Goal: Task Accomplishment & Management: Use online tool/utility

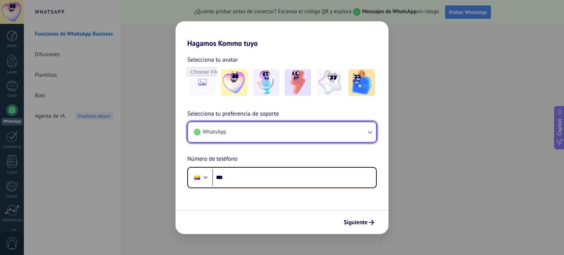
click at [241, 130] on button "WhatsApp" at bounding box center [282, 132] width 188 height 20
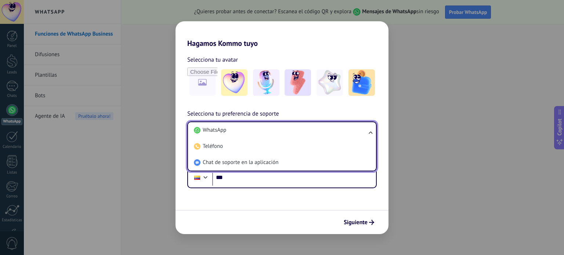
click at [241, 130] on li "WhatsApp" at bounding box center [280, 130] width 179 height 16
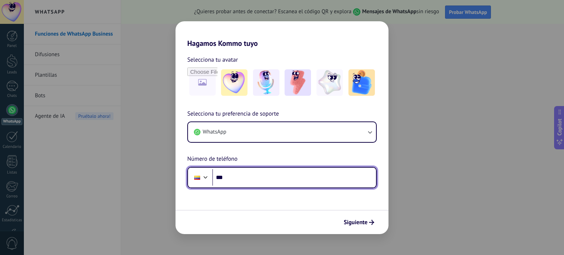
click at [241, 174] on input "***" at bounding box center [294, 177] width 164 height 17
click at [234, 180] on input "***" at bounding box center [294, 177] width 164 height 17
paste input "tel"
click at [233, 175] on input "***" at bounding box center [294, 177] width 164 height 17
click at [223, 177] on input "***" at bounding box center [294, 177] width 164 height 17
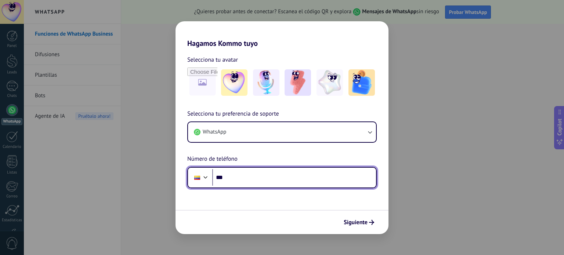
click at [234, 177] on input "***" at bounding box center [294, 177] width 164 height 17
click at [252, 179] on input "***" at bounding box center [294, 177] width 164 height 17
click at [251, 173] on input "***" at bounding box center [294, 177] width 164 height 17
paste input "tel"
click at [291, 182] on input "***" at bounding box center [294, 177] width 164 height 17
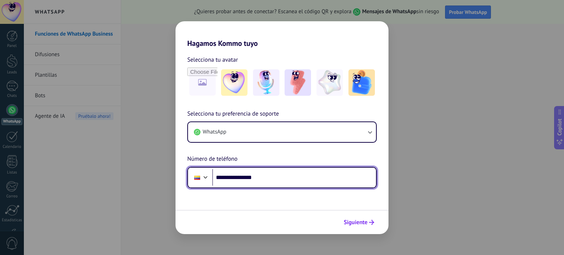
type input "**********"
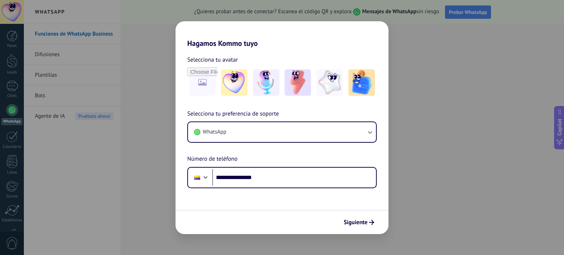
click at [366, 222] on span "Siguiente" at bounding box center [356, 222] width 24 height 5
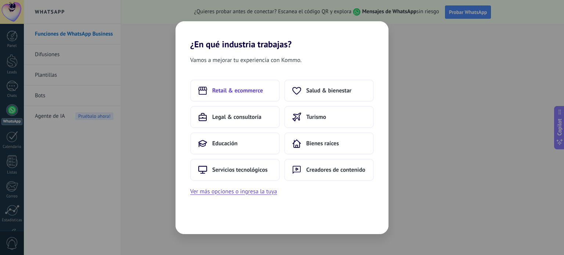
click at [232, 98] on button "Retail & ecommerce" at bounding box center [235, 91] width 90 height 22
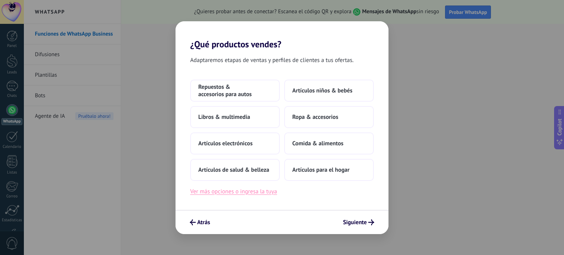
click at [258, 192] on button "Ver más opciones o ingresa la tuya" at bounding box center [233, 192] width 87 height 10
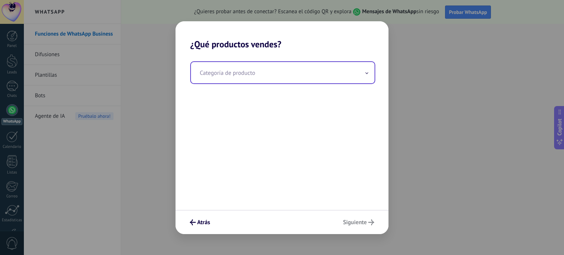
click at [265, 69] on input "text" at bounding box center [283, 72] width 184 height 21
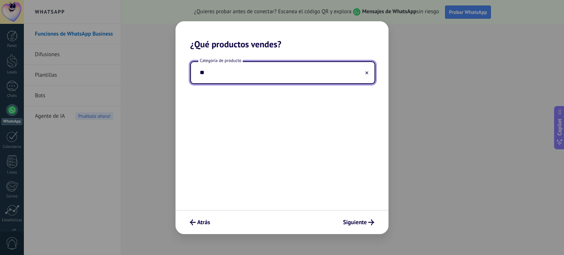
type input "*"
type input "**********"
click at [360, 223] on span "Siguiente" at bounding box center [355, 222] width 24 height 5
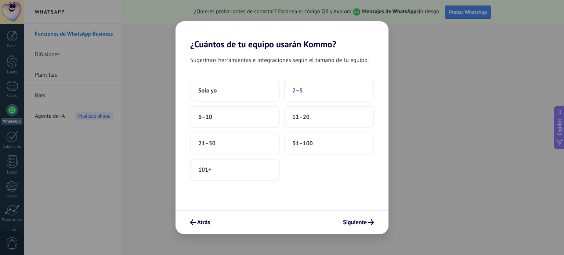
click at [298, 93] on span "2–5" at bounding box center [297, 90] width 11 height 7
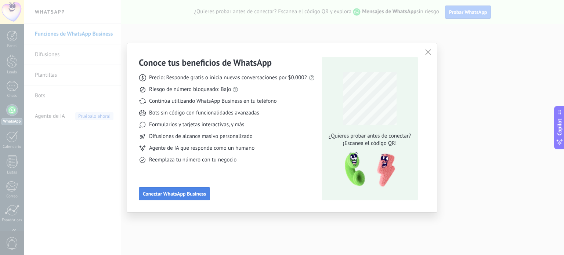
click at [179, 193] on span "Conectar WhatsApp Business" at bounding box center [174, 193] width 63 height 5
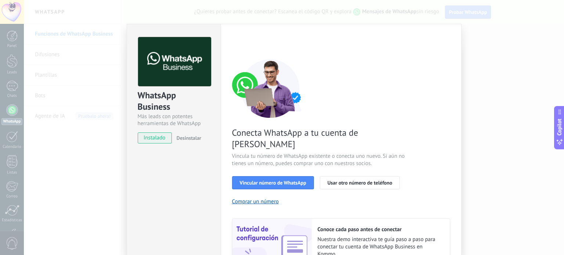
scroll to position [37, 0]
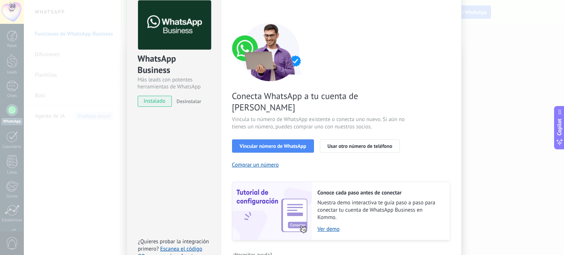
click at [144, 100] on span "instalado" at bounding box center [154, 101] width 33 height 11
click at [165, 121] on div "WhatsApp Business Más leads con potentes herramientas de WhatsApp instalado Des…" at bounding box center [174, 130] width 94 height 287
click at [188, 30] on img at bounding box center [174, 25] width 73 height 50
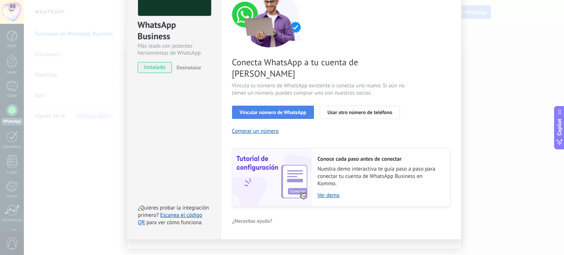
click at [285, 110] on span "Vincular número de WhatsApp" at bounding box center [273, 112] width 66 height 5
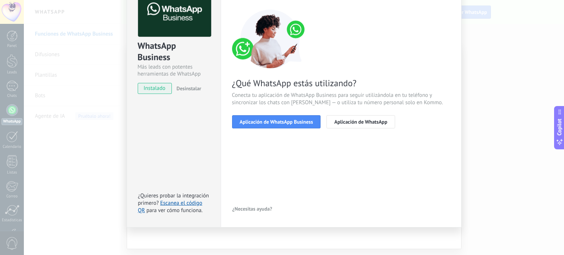
scroll to position [49, 0]
click at [361, 120] on span "Aplicación de WhatsApp" at bounding box center [360, 122] width 53 height 5
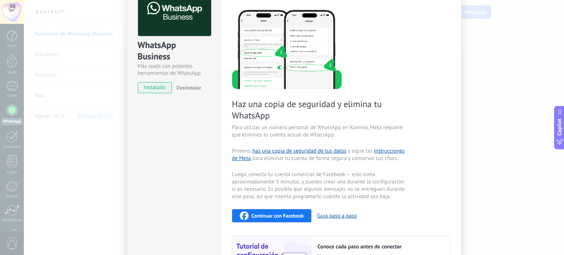
scroll to position [0, 0]
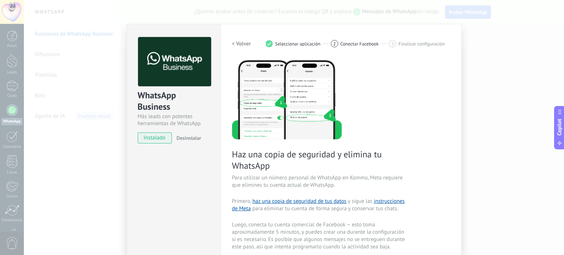
click at [237, 39] on button "< Volver" at bounding box center [241, 43] width 19 height 13
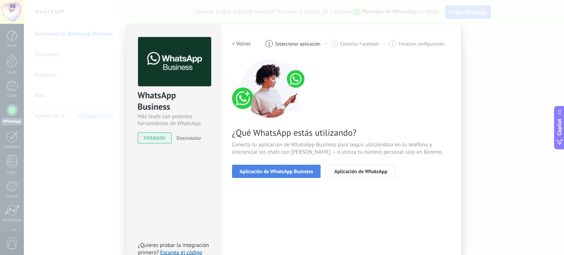
click at [309, 171] on span "Aplicación de WhatsApp Business" at bounding box center [276, 171] width 73 height 5
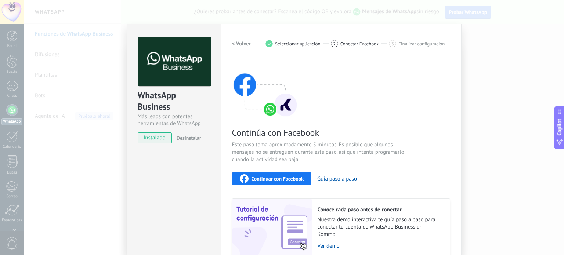
click at [183, 139] on span "Desinstalar" at bounding box center [189, 138] width 25 height 7
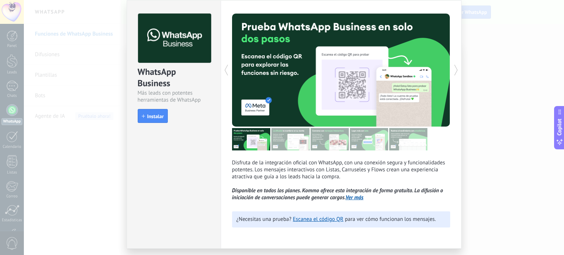
scroll to position [45, 0]
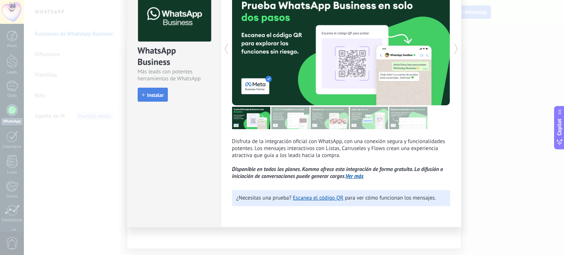
click at [155, 95] on span "Instalar" at bounding box center [155, 95] width 17 height 5
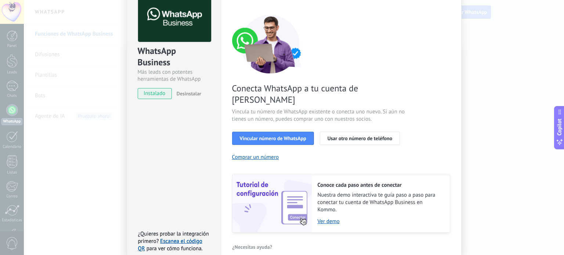
scroll to position [34, 0]
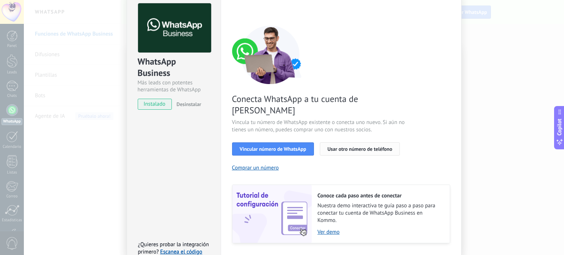
click at [367, 143] on button "Usar otro número de teléfono" at bounding box center [360, 149] width 80 height 13
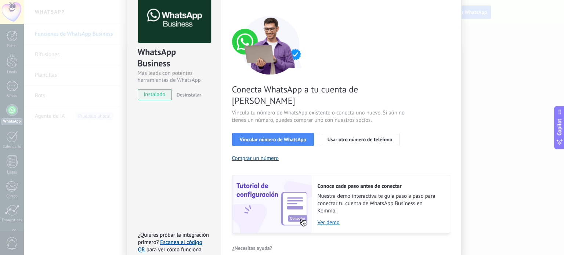
scroll to position [71, 0]
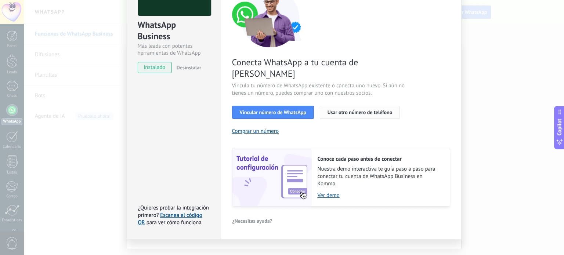
click at [362, 110] on span "Usar otro número de teléfono" at bounding box center [360, 112] width 65 height 5
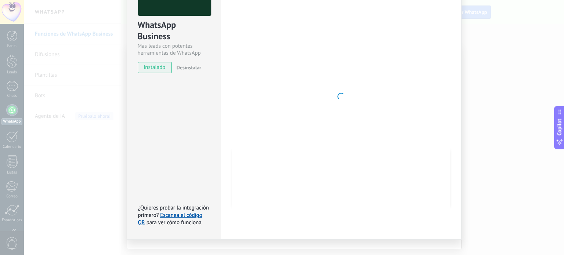
click at [149, 138] on div "WhatsApp Business Más leads con potentes herramientas de WhatsApp instalado Des…" at bounding box center [174, 96] width 94 height 287
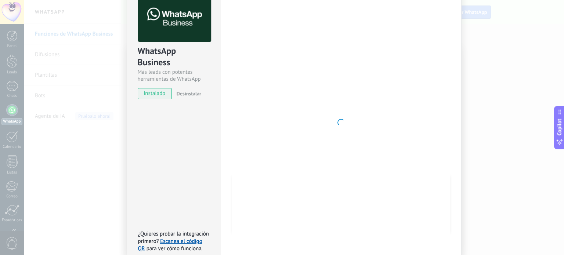
scroll to position [0, 0]
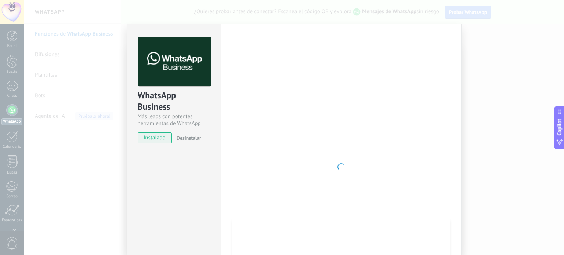
click at [191, 115] on div "Más leads con potentes herramientas de WhatsApp" at bounding box center [174, 120] width 72 height 14
click at [194, 112] on div "WhatsApp Business" at bounding box center [174, 102] width 72 height 24
click at [47, 131] on div "WhatsApp Business Más leads con potentes herramientas de WhatsApp instalado Des…" at bounding box center [294, 127] width 540 height 255
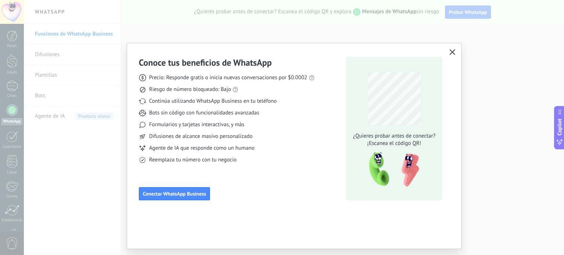
click at [455, 51] on icon "button" at bounding box center [453, 52] width 6 height 6
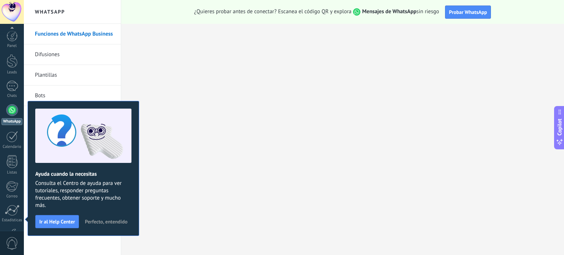
scroll to position [50, 0]
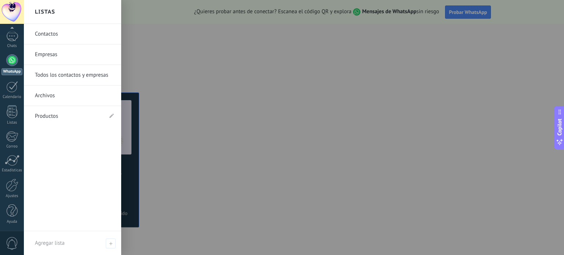
click at [60, 33] on link "Contactos" at bounding box center [74, 34] width 79 height 21
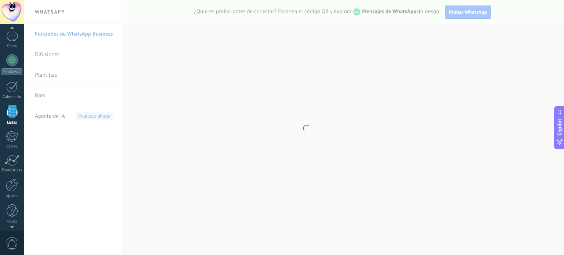
scroll to position [45, 0]
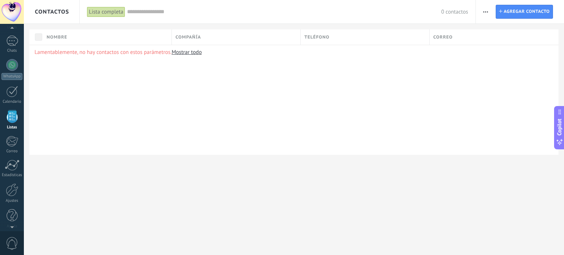
click at [209, 36] on div "Compañía" at bounding box center [236, 36] width 129 height 15
click at [111, 36] on div "Nombre" at bounding box center [107, 36] width 129 height 15
click at [67, 104] on input "text" at bounding box center [107, 103] width 118 height 11
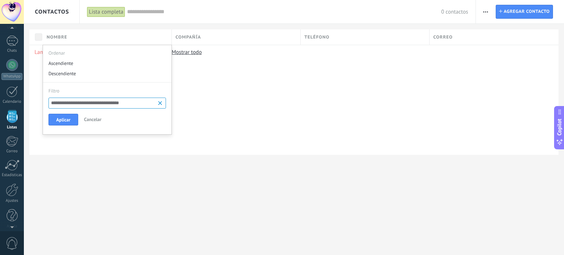
type input "**********"
click at [195, 124] on div "Lamentablemente, no hay contactos con estos parámetros. Mostrar todo" at bounding box center [293, 100] width 529 height 110
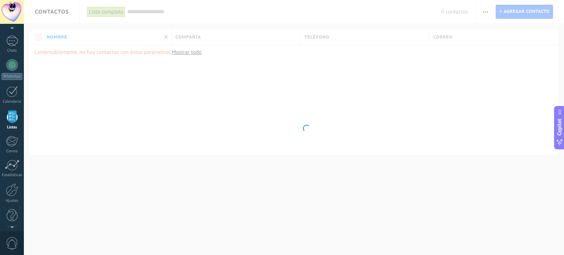
click at [195, 35] on body ".abccls-1,.abccls-2{fill-rule:evenodd}.abccls-2{fill:#fff} .abfcls-1{fill:none}…" at bounding box center [282, 127] width 564 height 255
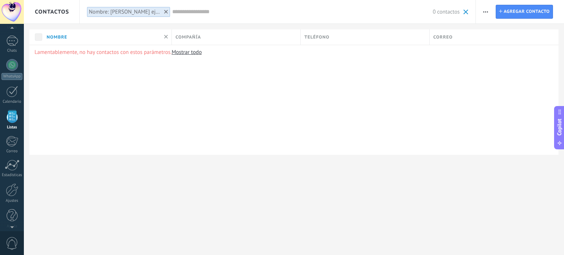
click at [195, 36] on span "Compañía" at bounding box center [188, 37] width 25 height 7
drag, startPoint x: 259, startPoint y: 104, endPoint x: 84, endPoint y: 105, distance: 174.9
click at [84, 105] on div "**********" at bounding box center [294, 89] width 540 height 179
click at [207, 37] on div "Compañía" at bounding box center [236, 36] width 129 height 15
drag, startPoint x: 253, startPoint y: 105, endPoint x: 175, endPoint y: 94, distance: 78.3
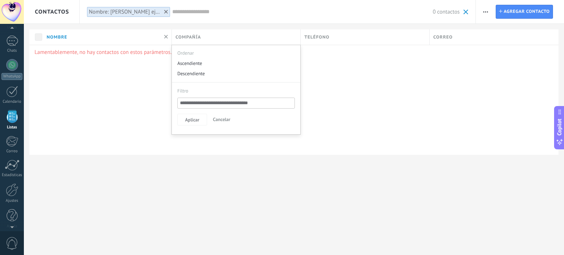
click at [175, 94] on div "**********" at bounding box center [236, 108] width 129 height 52
type input "**********"
drag, startPoint x: 415, startPoint y: 65, endPoint x: 403, endPoint y: 50, distance: 19.3
click at [415, 65] on div "Lamentablemente, no hay contactos con estos parámetros. Mostrar todo" at bounding box center [293, 100] width 529 height 110
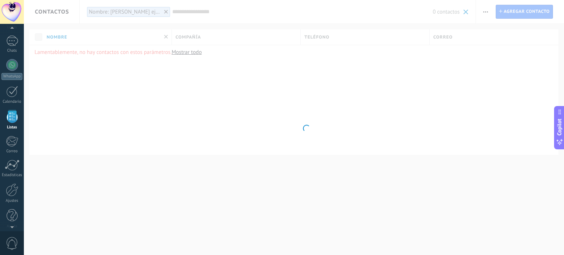
click at [383, 38] on body ".abccls-1,.abccls-2{fill-rule:evenodd}.abccls-2{fill:#fff} .abfcls-1{fill:none}…" at bounding box center [282, 127] width 564 height 255
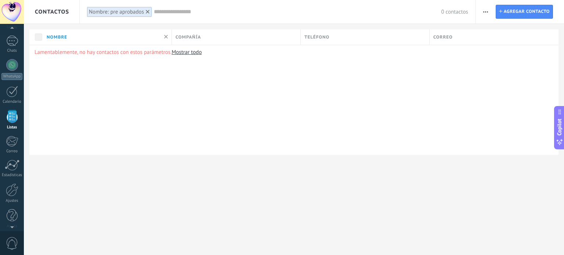
click at [383, 38] on div "Teléfono" at bounding box center [365, 36] width 129 height 15
click at [323, 104] on input "text" at bounding box center [365, 103] width 118 height 11
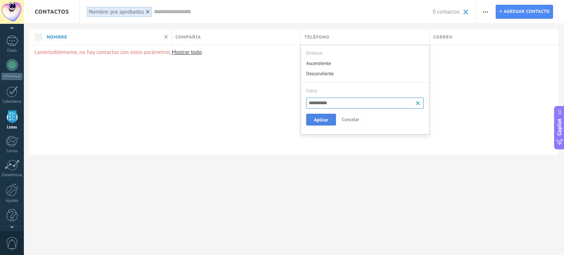
type input "**********"
click at [322, 114] on button "Aplicar" at bounding box center [321, 120] width 30 height 12
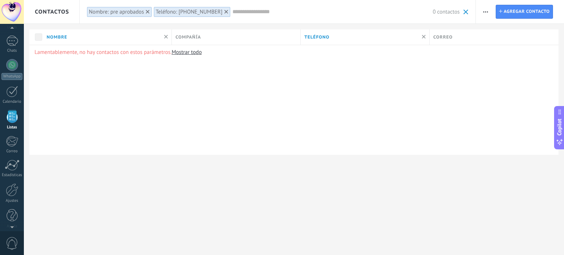
click at [463, 35] on div "Correo" at bounding box center [494, 36] width 129 height 15
click at [446, 14] on div at bounding box center [282, 12] width 564 height 24
click at [445, 13] on span "0 contactos" at bounding box center [446, 11] width 27 height 7
click at [445, 8] on span "0 contactos" at bounding box center [446, 11] width 27 height 7
click at [451, 39] on span "Correo" at bounding box center [442, 37] width 19 height 7
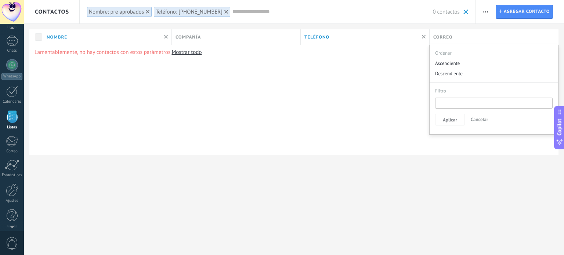
click at [451, 100] on input "text" at bounding box center [494, 103] width 118 height 11
type input "**********"
click at [456, 119] on span "Aplicar" at bounding box center [450, 120] width 14 height 5
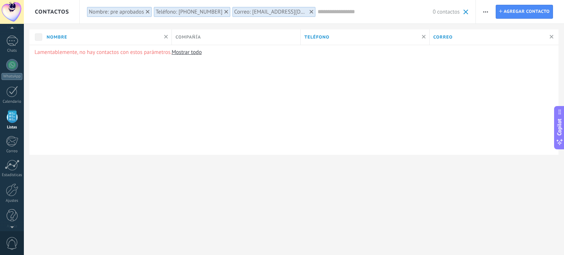
click at [177, 87] on div "Lamentablemente, no hay contactos con estos parámetros. Mostrar todo" at bounding box center [293, 100] width 529 height 110
click at [507, 11] on span "Agregar contacto" at bounding box center [527, 11] width 46 height 13
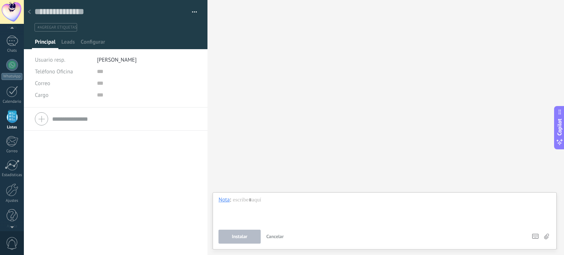
click at [57, 142] on div "Teléfono Oficina Ofic. directo Celular Fax Casa Otro Teléfono Oficina Llamar Co…" at bounding box center [116, 182] width 184 height 148
click at [65, 122] on input "text" at bounding box center [124, 119] width 144 height 12
click at [78, 119] on input "text" at bounding box center [124, 119] width 144 height 12
click at [316, 122] on div "Buscar Carga más Participantes:" at bounding box center [386, 127] width 357 height 255
click at [259, 202] on div at bounding box center [385, 211] width 332 height 28
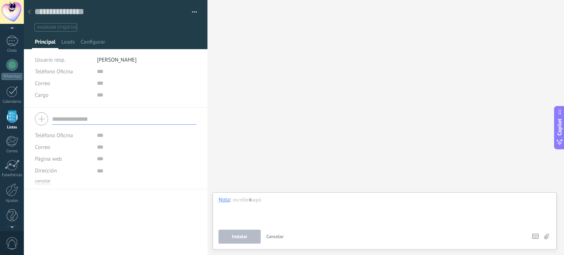
click at [317, 136] on div "Buscar Carga más Participantes:" at bounding box center [386, 127] width 357 height 255
click at [191, 10] on button "button" at bounding box center [192, 12] width 11 height 11
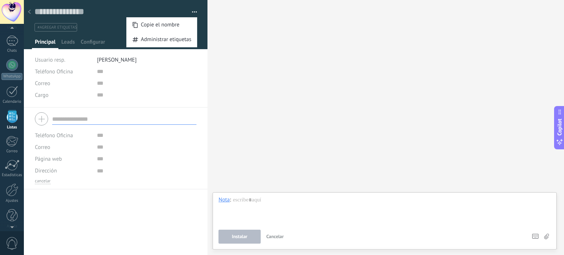
click at [231, 37] on div "Buscar Carga más Participantes:" at bounding box center [386, 127] width 357 height 255
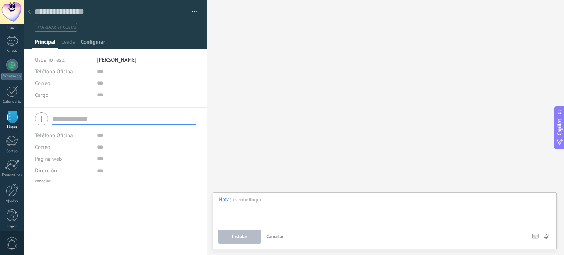
click at [91, 40] on span "Configurar" at bounding box center [93, 44] width 24 height 11
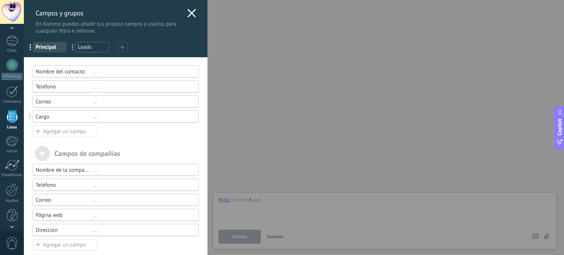
click at [190, 11] on icon at bounding box center [191, 13] width 9 height 9
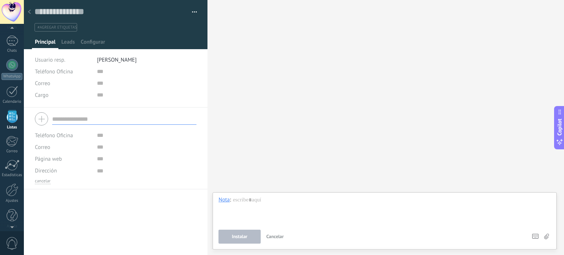
click at [412, 12] on div "Buscar Carga más Participantes:" at bounding box center [386, 127] width 357 height 255
click at [29, 11] on icon at bounding box center [29, 12] width 3 height 4
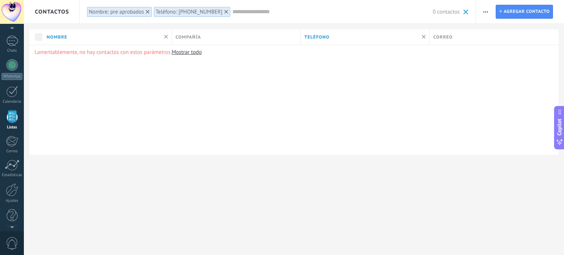
click at [482, 11] on button "button" at bounding box center [486, 12] width 11 height 14
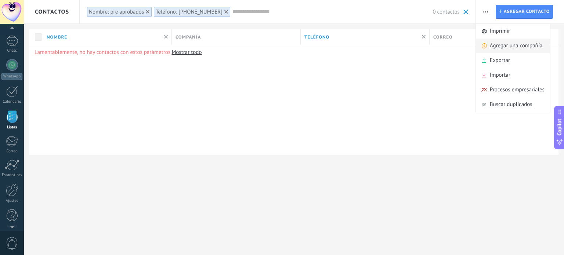
click at [505, 48] on span "Agregar una compañía" at bounding box center [516, 46] width 53 height 15
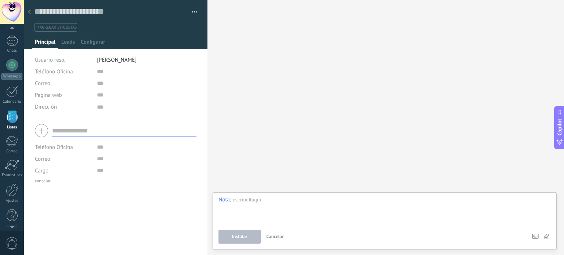
scroll to position [7, 0]
click at [89, 135] on input "text" at bounding box center [124, 131] width 144 height 12
click at [255, 197] on div at bounding box center [385, 211] width 332 height 28
click at [248, 222] on div at bounding box center [385, 211] width 332 height 28
paste div
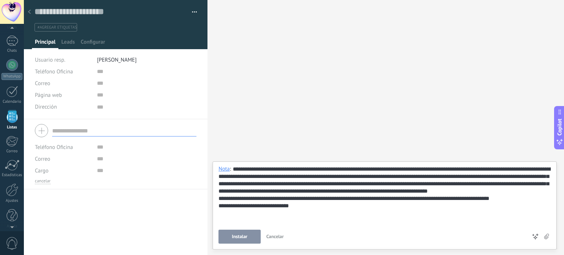
click at [64, 130] on input "text" at bounding box center [124, 131] width 144 height 12
click at [82, 133] on input "text" at bounding box center [124, 131] width 144 height 12
paste input "**********"
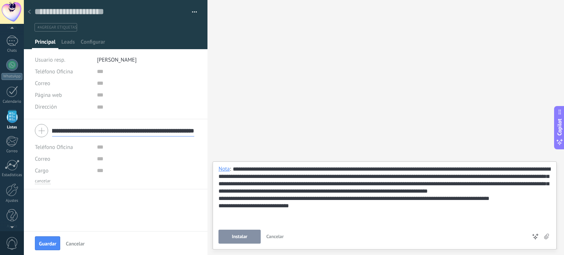
scroll to position [0, 11345]
type input "**********"
click at [69, 147] on span "Teléfono Oficina" at bounding box center [54, 147] width 38 height 7
click at [106, 210] on div "Teléfono Oficina Ofic. directo Celular Fax Casa Otro Teléfono Oficina Llamar Co…" at bounding box center [116, 175] width 184 height 112
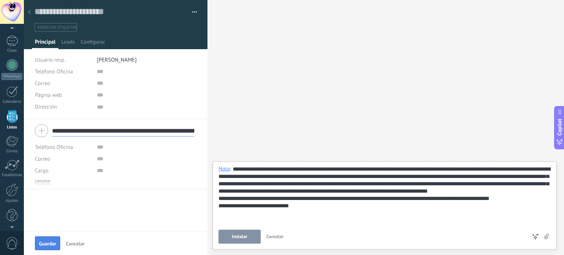
click at [43, 242] on span "Guardar" at bounding box center [47, 243] width 17 height 5
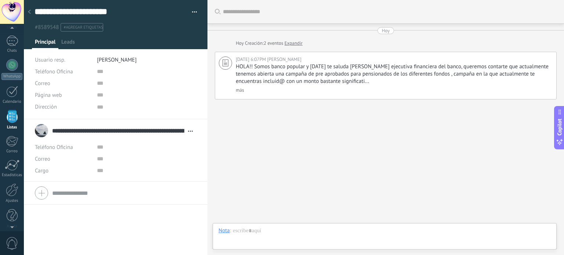
scroll to position [7, 0]
click at [76, 132] on input "**********" at bounding box center [118, 130] width 132 height 7
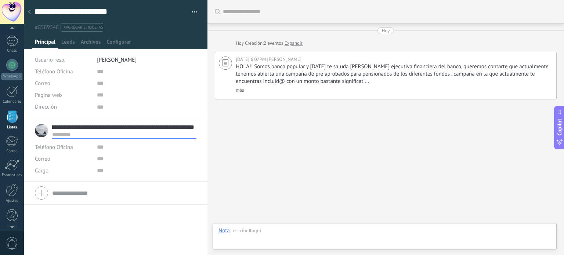
scroll to position [0, 665]
drag, startPoint x: 53, startPoint y: 127, endPoint x: 564, endPoint y: 123, distance: 511.0
click at [564, 0] on div "**********" at bounding box center [294, 0] width 540 height 0
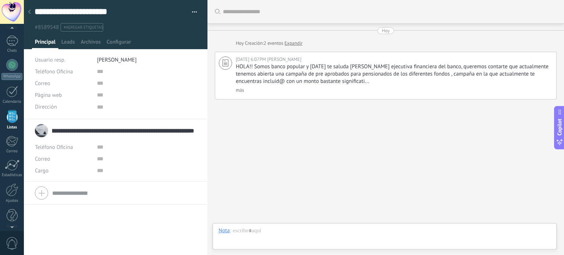
drag, startPoint x: 53, startPoint y: 129, endPoint x: 289, endPoint y: 135, distance: 237.0
click at [289, 135] on div "**********" at bounding box center [294, 127] width 540 height 255
click at [116, 144] on input "text" at bounding box center [147, 147] width 100 height 12
click at [118, 126] on div "**********" at bounding box center [114, 131] width 159 height 18
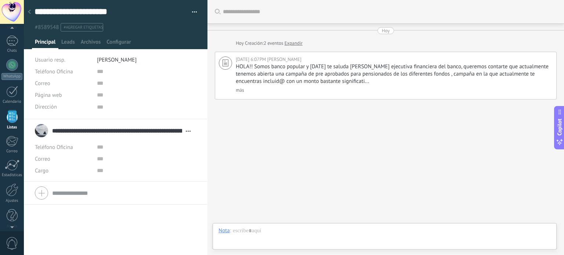
click at [124, 130] on input "**********" at bounding box center [117, 130] width 130 height 7
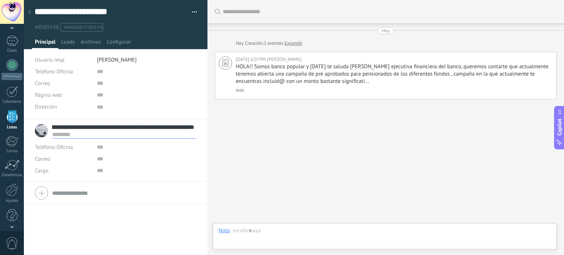
click at [124, 131] on input "text" at bounding box center [124, 134] width 144 height 7
click at [125, 131] on input "text" at bounding box center [124, 134] width 144 height 7
click at [53, 127] on input "**********" at bounding box center [123, 126] width 142 height 7
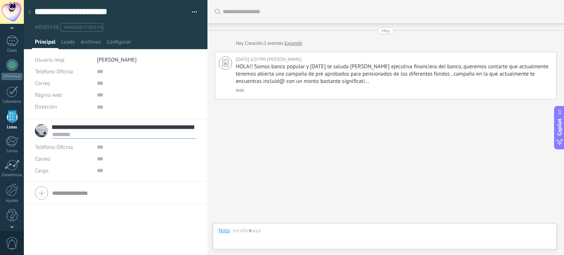
scroll to position [0, 665]
drag, startPoint x: 52, startPoint y: 124, endPoint x: 287, endPoint y: 136, distance: 235.4
click at [287, 137] on div "**********" at bounding box center [294, 127] width 540 height 255
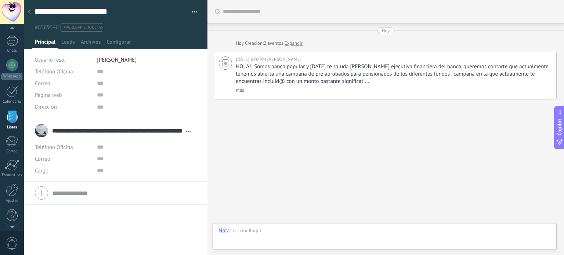
click at [54, 132] on input "**********" at bounding box center [117, 130] width 130 height 7
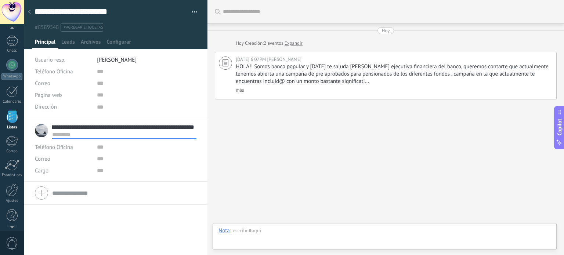
drag, startPoint x: 53, startPoint y: 126, endPoint x: 319, endPoint y: 126, distance: 265.6
click at [319, 126] on div "**********" at bounding box center [294, 127] width 540 height 255
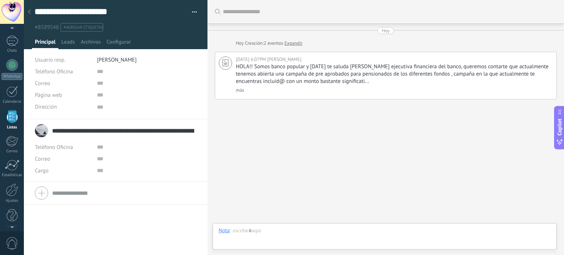
drag, startPoint x: 53, startPoint y: 129, endPoint x: 198, endPoint y: 130, distance: 145.5
click at [94, 130] on input "**********" at bounding box center [123, 130] width 142 height 7
click at [196, 132] on li "**********" at bounding box center [116, 150] width 184 height 62
click at [190, 129] on span "Abrir detalle Copie el nombre Desatar" at bounding box center [188, 132] width 12 height 6
click at [168, 166] on div "Desatar" at bounding box center [164, 166] width 58 height 12
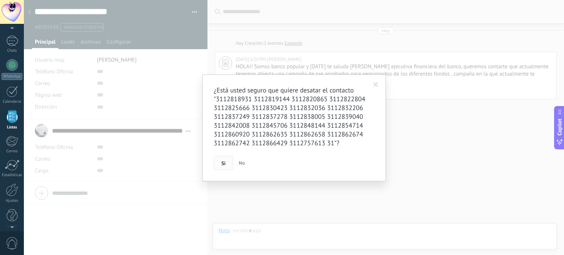
click at [223, 163] on span "Si" at bounding box center [224, 163] width 4 height 5
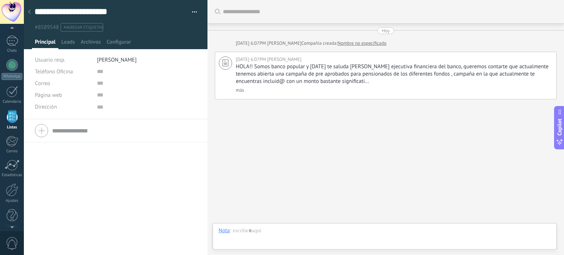
click at [560, 131] on span "Copilot" at bounding box center [559, 127] width 7 height 17
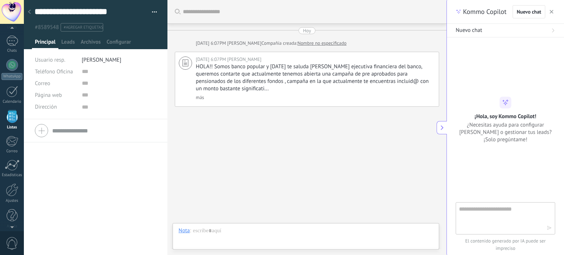
scroll to position [11, 0]
click at [526, 229] on textarea at bounding box center [500, 218] width 83 height 26
click at [331, 137] on div "Buscar Carga más [DATE] [DATE] 6:07PM [PERSON_NAME] Compañía creada: Nombre no …" at bounding box center [307, 127] width 279 height 255
click at [554, 10] on button "button" at bounding box center [551, 11] width 7 height 9
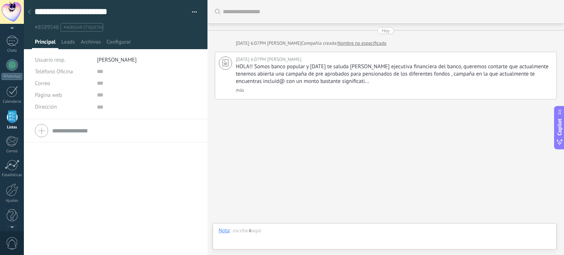
type textarea "**********"
click at [12, 71] on link "WhatsApp" at bounding box center [12, 69] width 24 height 21
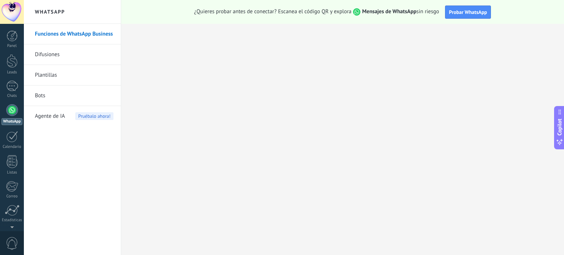
click at [46, 55] on link "Difusiones" at bounding box center [74, 54] width 79 height 21
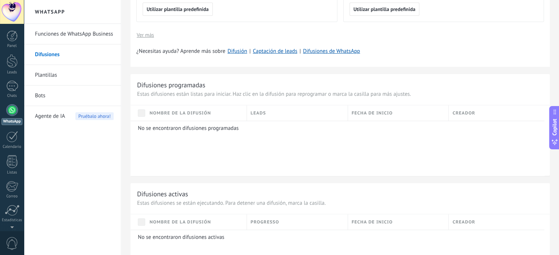
scroll to position [258, 0]
click at [192, 126] on p "No se encontraron difusiones programadas" at bounding box center [338, 129] width 401 height 7
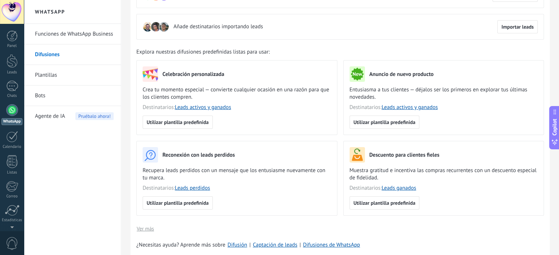
scroll to position [37, 0]
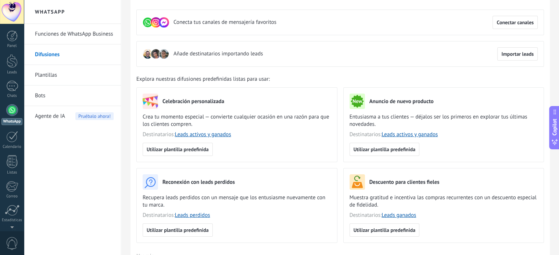
click at [147, 20] on use at bounding box center [148, 23] width 10 height 10
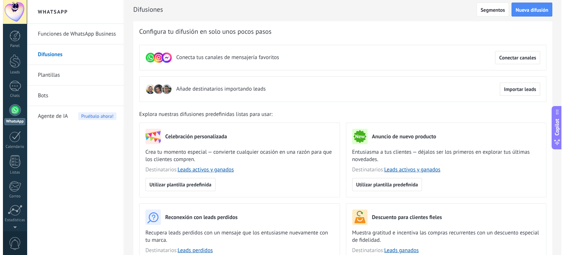
scroll to position [0, 0]
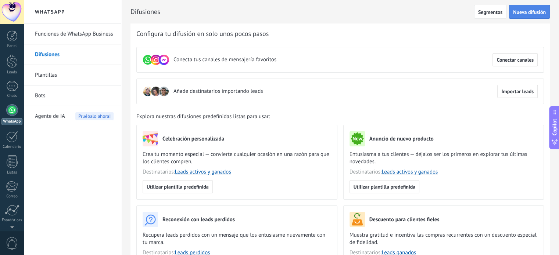
click at [524, 11] on span "Nueva difusión" at bounding box center [529, 12] width 33 height 5
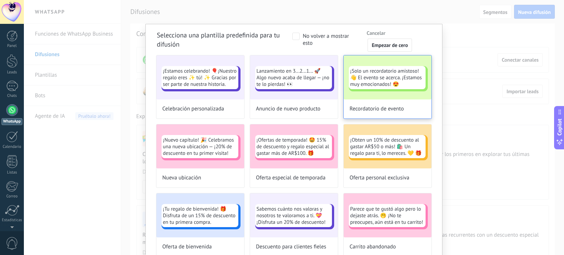
click at [403, 94] on div "¡Solo un recordatorio amistoso!👋 El evento se acerca. ¡Estamos muy emocionados!…" at bounding box center [388, 77] width 88 height 44
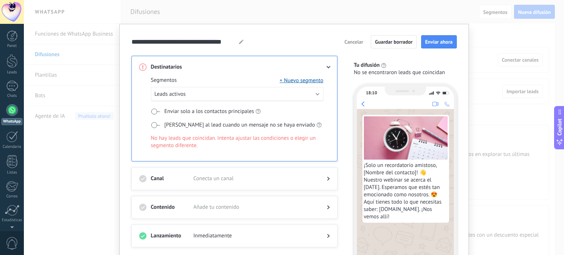
click at [346, 44] on span "Cancelar" at bounding box center [354, 41] width 19 height 5
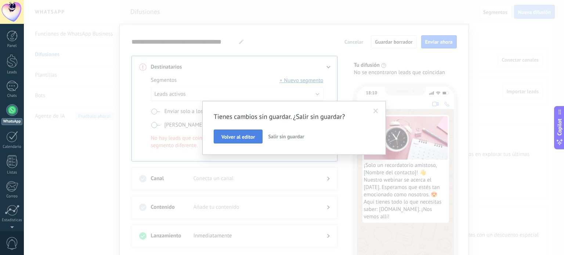
click at [237, 137] on span "Volver al editor" at bounding box center [238, 136] width 33 height 5
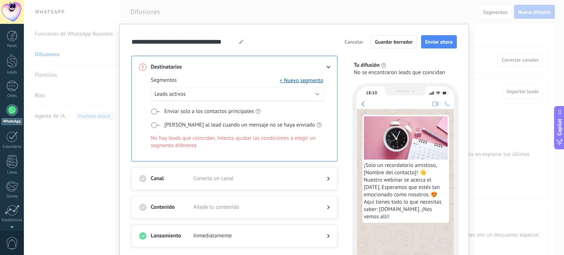
click at [359, 40] on span "Cancelar" at bounding box center [354, 41] width 19 height 5
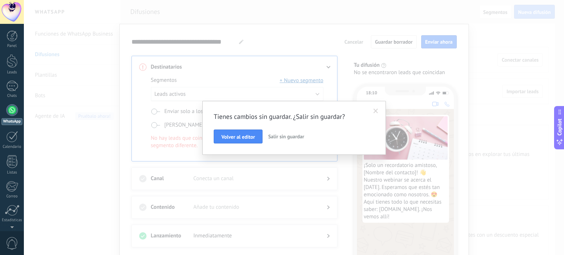
click at [291, 140] on button "Salir sin guardar" at bounding box center [286, 137] width 42 height 14
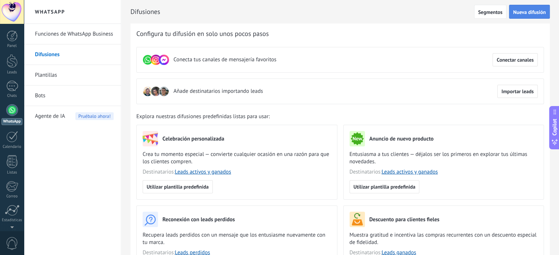
click at [533, 14] on span "Nueva difusión" at bounding box center [529, 12] width 33 height 5
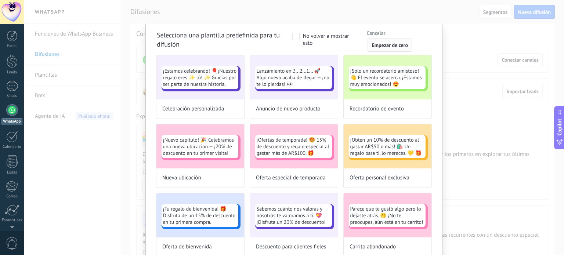
click at [407, 46] on button "Empezar de cero" at bounding box center [390, 45] width 44 height 13
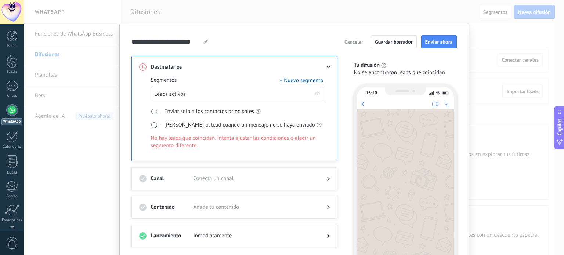
click at [306, 92] on button "Leads activos" at bounding box center [237, 94] width 173 height 14
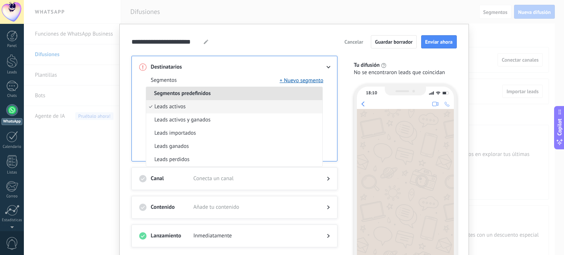
click at [179, 66] on h3 "Destinatarios" at bounding box center [172, 67] width 43 height 7
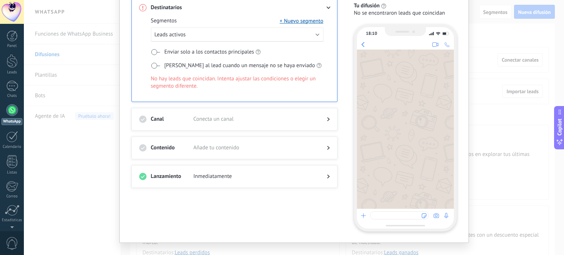
scroll to position [71, 0]
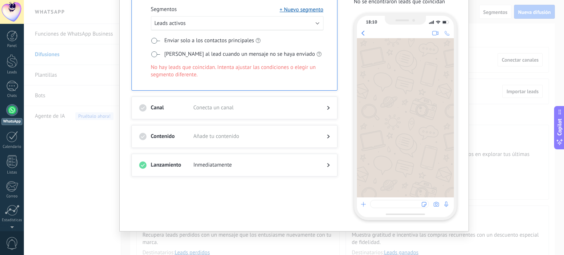
click at [212, 106] on span "Conecta un canal" at bounding box center [255, 107] width 122 height 7
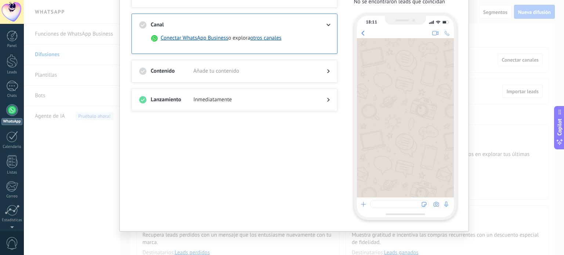
click at [220, 66] on div "Contenido Añade tu contenido" at bounding box center [235, 71] width 206 height 23
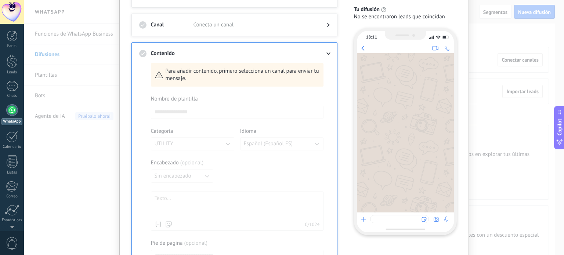
click at [390, 100] on div at bounding box center [405, 132] width 97 height 159
click at [292, 73] on span "Para añadir contenido, primero selecciona un canal para enviar tu mensaje." at bounding box center [243, 75] width 154 height 15
click at [266, 84] on div "Para añadir contenido, primero selecciona un canal para enviar tu mensaje." at bounding box center [237, 75] width 173 height 24
click at [206, 148] on div at bounding box center [237, 196] width 173 height 201
click at [326, 54] on icon at bounding box center [328, 54] width 4 height 3
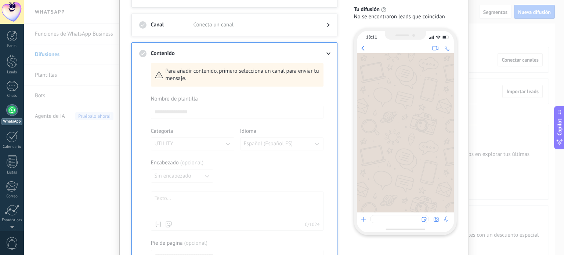
click at [326, 54] on icon at bounding box center [328, 54] width 4 height 3
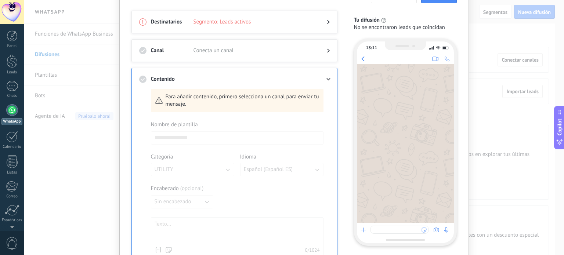
scroll to position [34, 0]
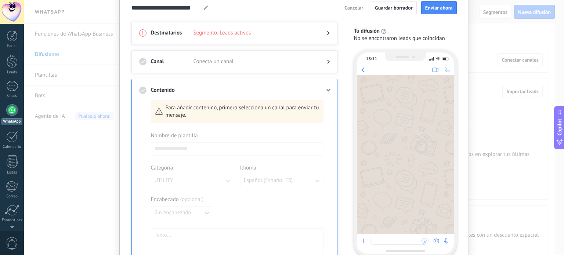
click at [231, 61] on span "Conecta un canal" at bounding box center [255, 61] width 122 height 7
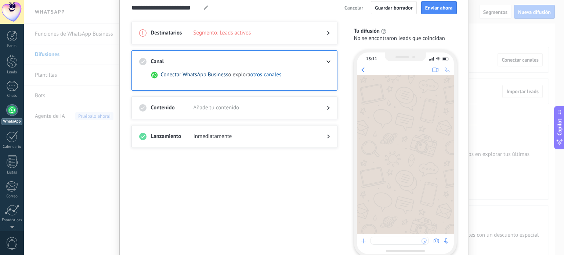
click at [209, 75] on button "Conectar WhatsApp Business" at bounding box center [195, 74] width 68 height 7
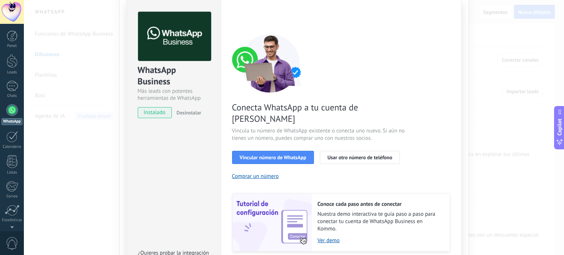
scroll to position [71, 0]
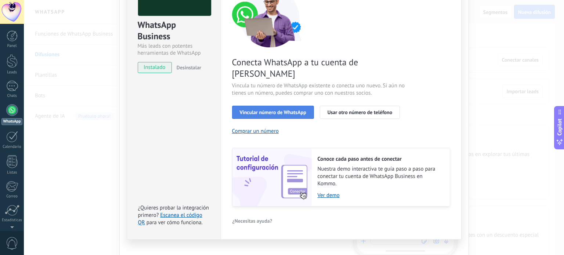
click at [288, 110] on span "Vincular número de WhatsApp" at bounding box center [273, 112] width 66 height 5
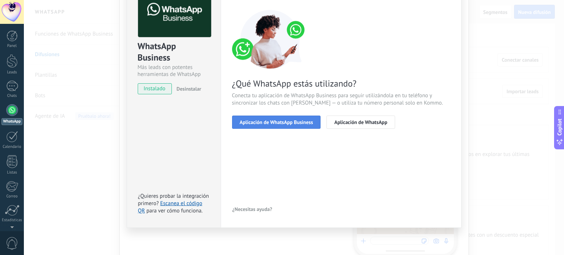
click at [294, 126] on button "Aplicación de WhatsApp Business" at bounding box center [276, 122] width 89 height 13
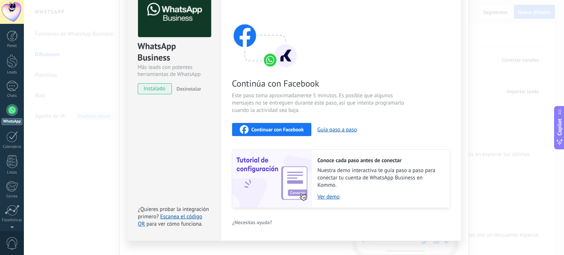
click at [271, 61] on img at bounding box center [265, 39] width 66 height 59
click at [281, 87] on span "Continúa con Facebook" at bounding box center [319, 83] width 175 height 11
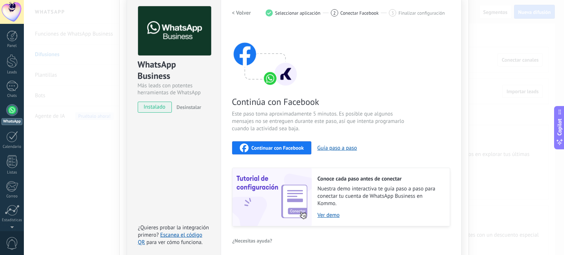
scroll to position [0, 0]
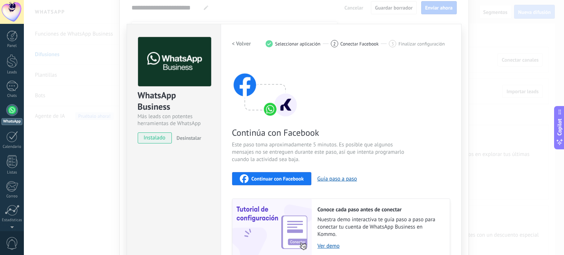
click at [10, 108] on div at bounding box center [12, 110] width 12 height 12
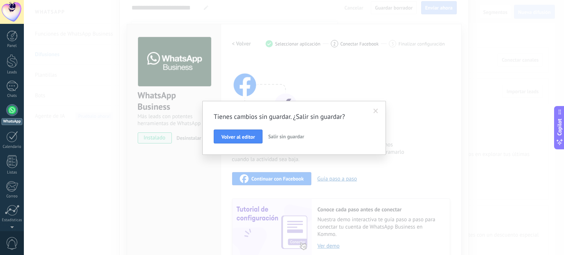
click at [10, 108] on div at bounding box center [12, 110] width 12 height 12
click at [155, 182] on div "Tienes cambios sin guardar. ¿Salir sin guardar? Volver al editor Salir sin guar…" at bounding box center [294, 127] width 540 height 255
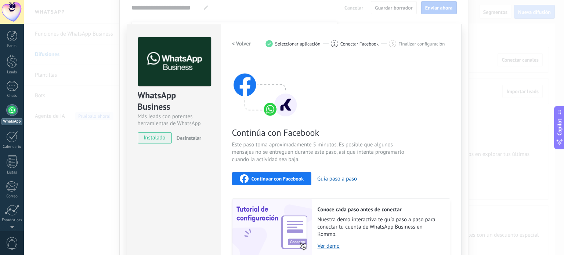
click at [12, 107] on div at bounding box center [12, 110] width 12 height 12
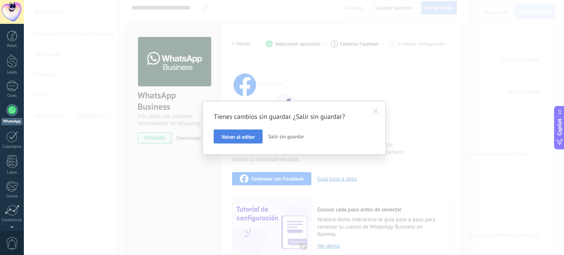
click at [248, 139] on span "Volver al editor" at bounding box center [238, 136] width 33 height 5
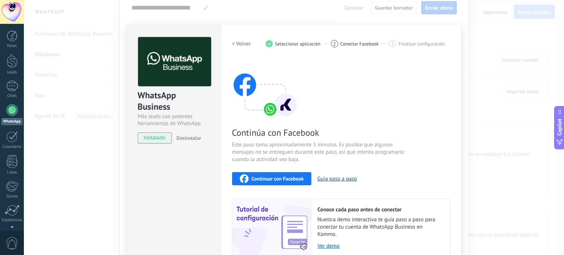
click at [7, 116] on link "WhatsApp" at bounding box center [12, 114] width 24 height 21
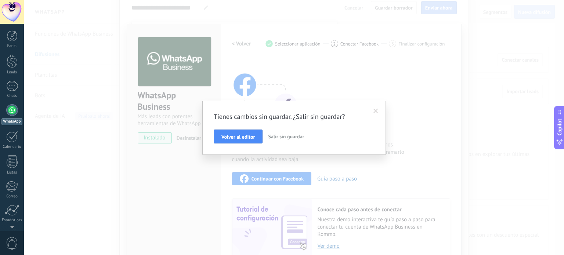
click at [280, 137] on span "Salir sin guardar" at bounding box center [286, 136] width 36 height 7
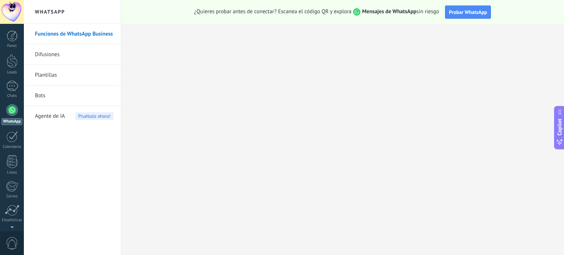
click at [10, 5] on div at bounding box center [12, 12] width 24 height 24
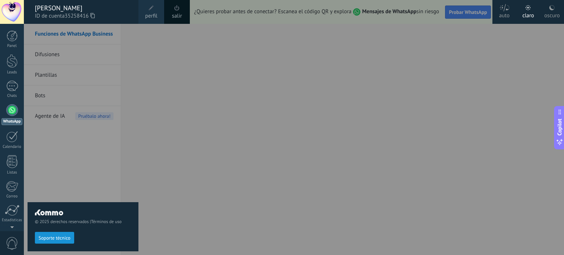
click at [179, 11] on span at bounding box center [177, 8] width 8 height 8
